Goal: Information Seeking & Learning: Learn about a topic

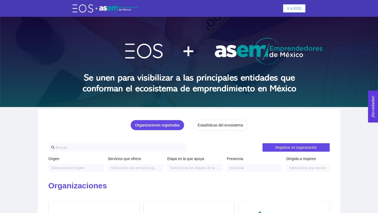
click at [292, 7] on span "Ir a EOS" at bounding box center [294, 9] width 14 height 6
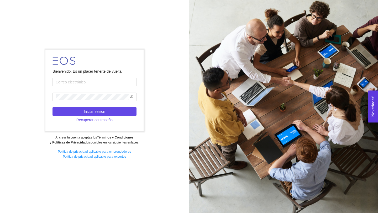
type input "[EMAIL_ADDRESS][DOMAIN_NAME]"
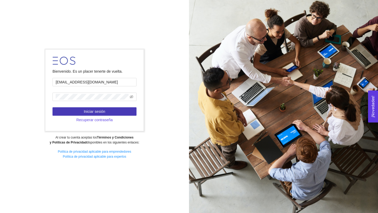
click at [97, 111] on span "Iniciar sesión" at bounding box center [94, 112] width 21 height 6
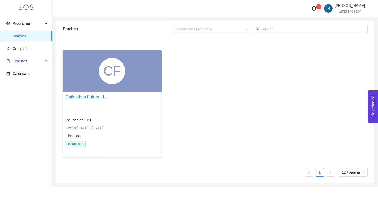
click at [30, 64] on span "Expertos" at bounding box center [24, 61] width 37 height 10
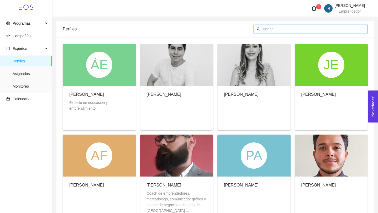
click at [270, 30] on input "text" at bounding box center [312, 29] width 103 height 6
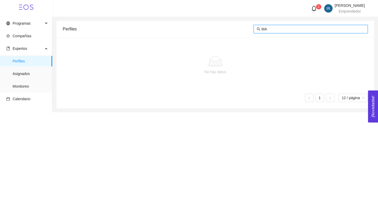
type input "M"
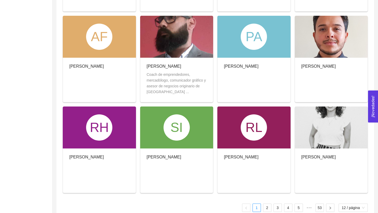
scroll to position [128, 0]
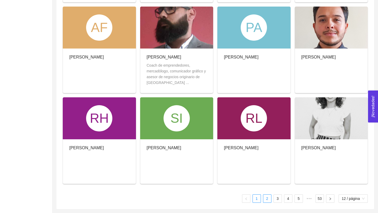
click at [266, 197] on link "2" at bounding box center [267, 199] width 8 height 8
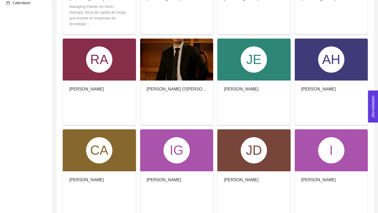
scroll to position [0, 0]
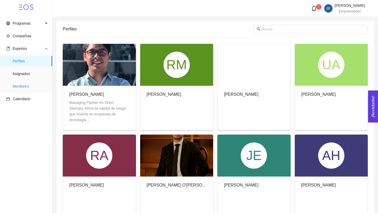
click at [31, 90] on span "Monitoreo" at bounding box center [30, 86] width 35 height 10
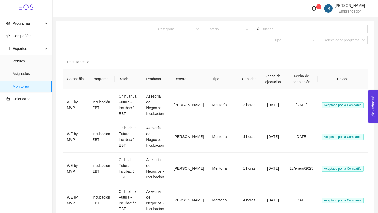
click at [311, 9] on icon "bell" at bounding box center [314, 9] width 6 height 6
click at [324, 11] on span "IR" at bounding box center [328, 8] width 8 height 8
click at [28, 49] on span "Expertos" at bounding box center [24, 48] width 37 height 10
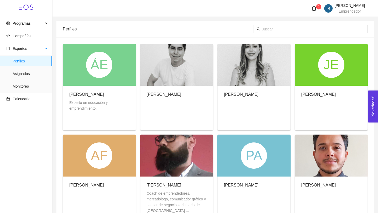
click at [25, 61] on span "Perfiles" at bounding box center [30, 61] width 35 height 10
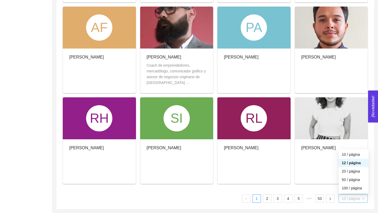
click at [353, 199] on span "12 / página" at bounding box center [352, 199] width 23 height 8
click at [355, 186] on div "100 / página" at bounding box center [353, 188] width 24 height 6
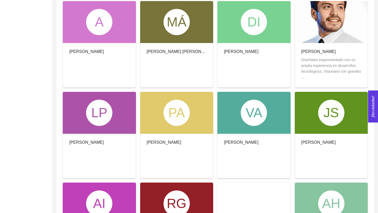
scroll to position [859, 0]
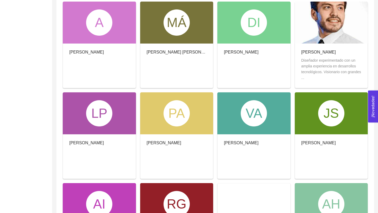
click at [321, 76] on div "Diseñador experimentado con un amplia experiencia en desarrollos tecnológicos. …" at bounding box center [331, 68] width 60 height 23
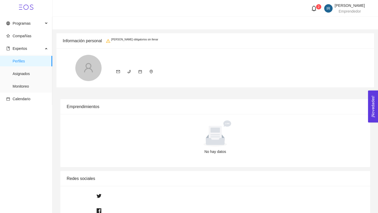
radio input "true"
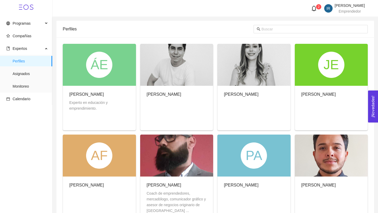
scroll to position [128, 0]
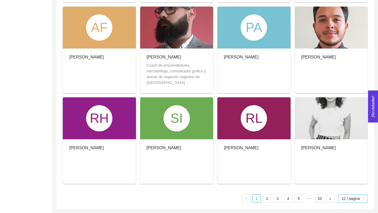
click at [342, 197] on span "12 / página" at bounding box center [352, 199] width 23 height 8
click at [345, 188] on div "100 / página" at bounding box center [353, 188] width 24 height 6
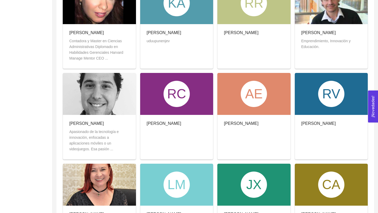
scroll to position [1151, 0]
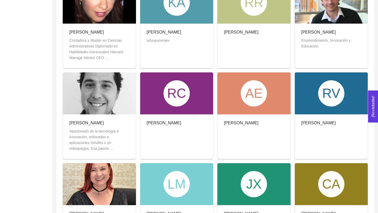
click at [102, 134] on div "Apasionado de la tecnología e innovación, enfocadas a aplicaciones móviles o un…" at bounding box center [99, 139] width 60 height 23
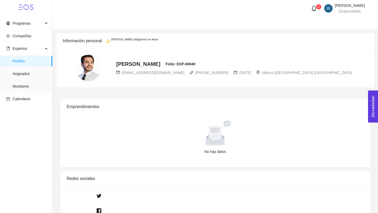
radio input "true"
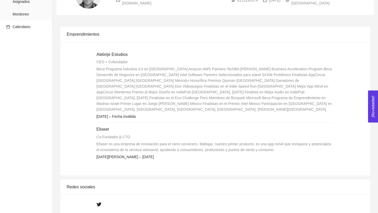
scroll to position [73, 0]
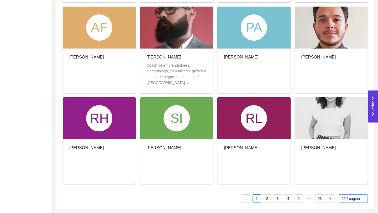
click at [347, 200] on span "12 / página" at bounding box center [352, 199] width 23 height 8
click at [339, 190] on div "100 / página" at bounding box center [353, 188] width 30 height 8
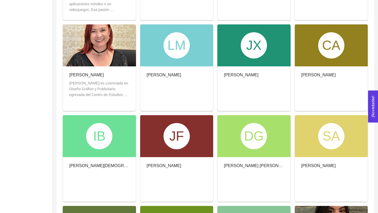
scroll to position [1290, 0]
